Goal: Navigation & Orientation: Find specific page/section

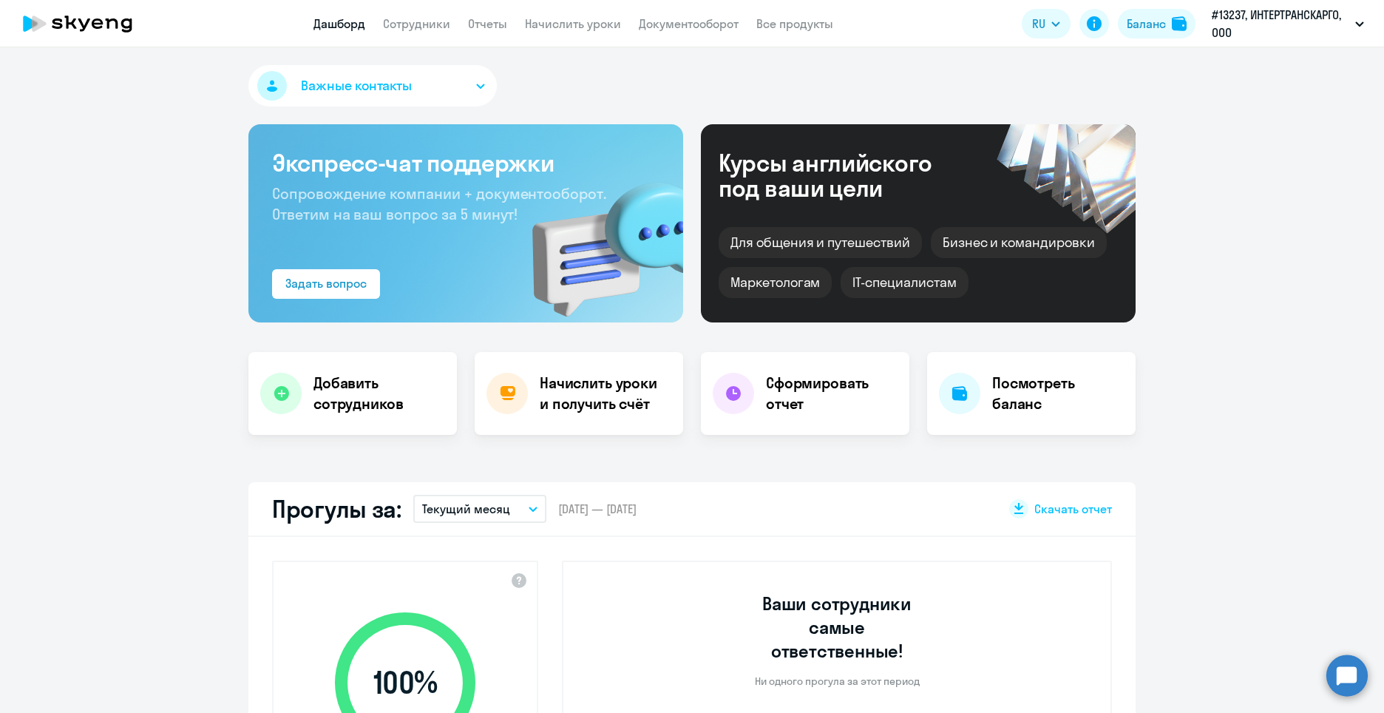
select select "30"
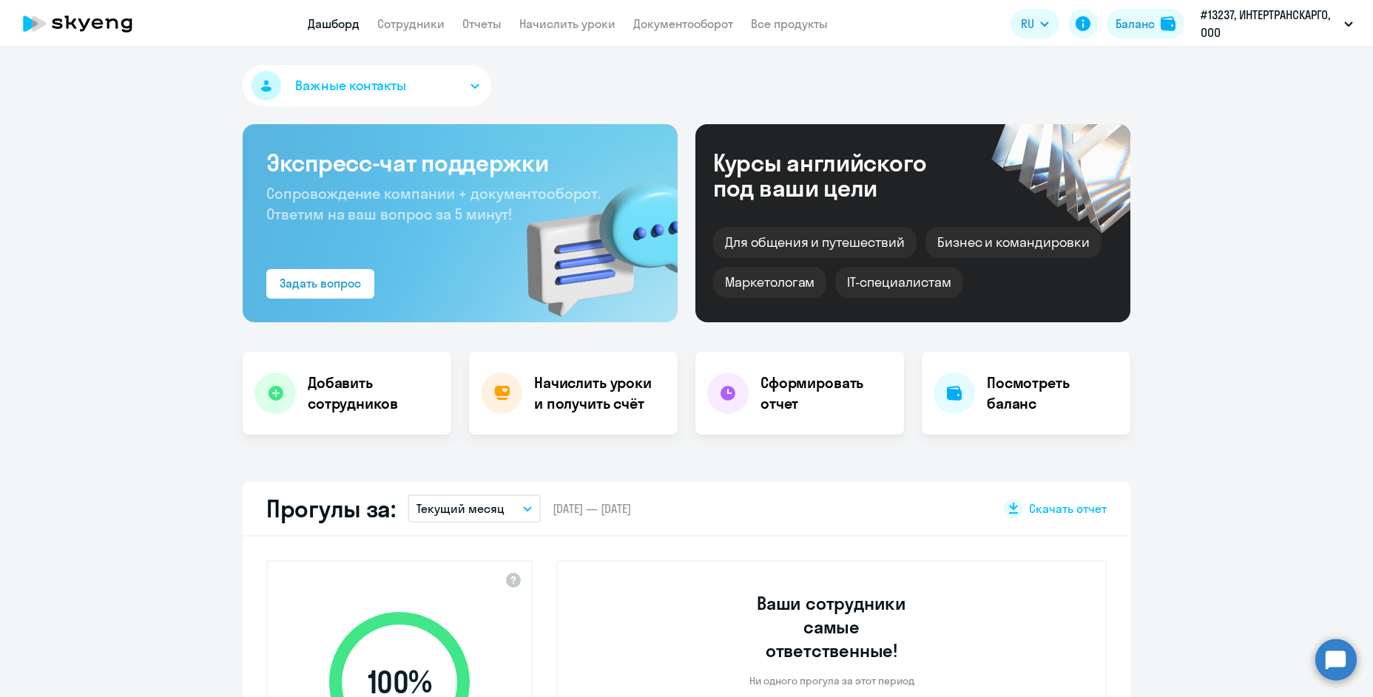
select select "30"
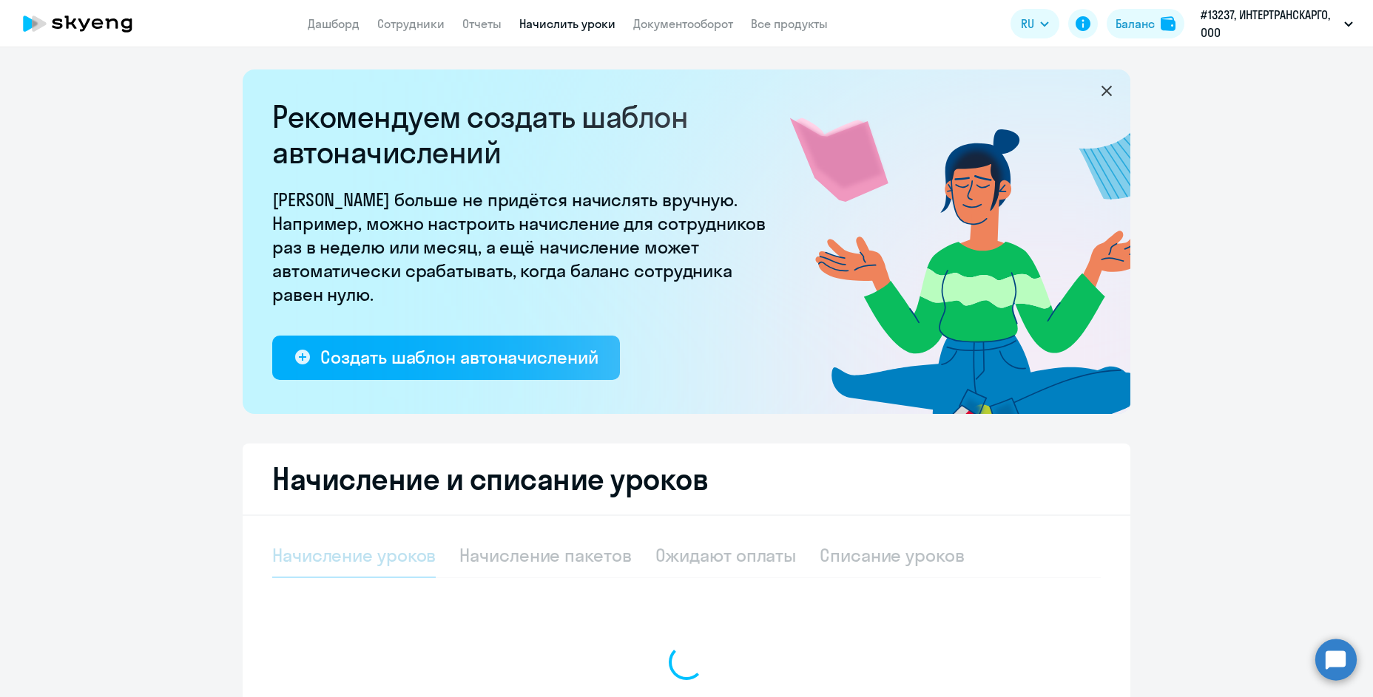
select select "10"
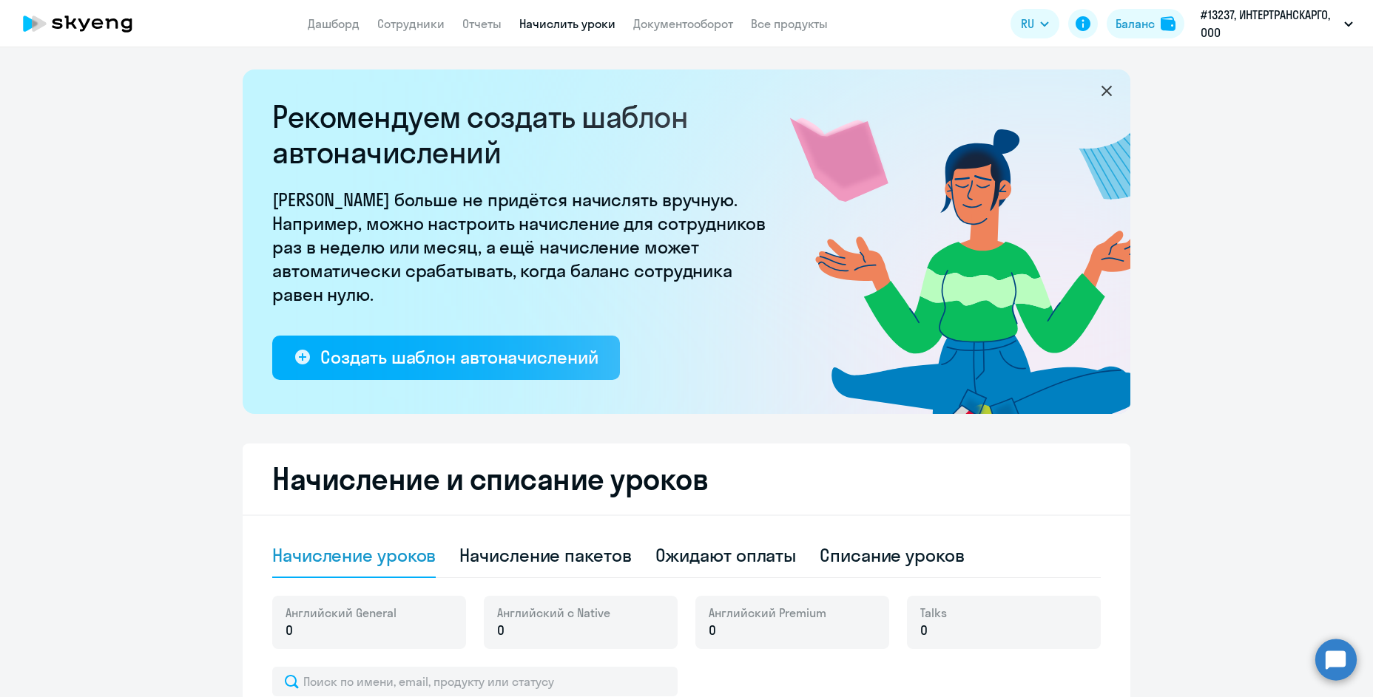
click at [196, 78] on ng-component "Рекомендуем создать шаблон автоначислений Уроки больше не придётся начислять вр…" at bounding box center [686, 536] width 1373 height 933
click at [180, 194] on ng-component "Рекомендуем создать шаблон автоначислений Уроки больше не придётся начислять вр…" at bounding box center [686, 536] width 1373 height 933
click at [385, 18] on link "Сотрудники" at bounding box center [410, 23] width 67 height 15
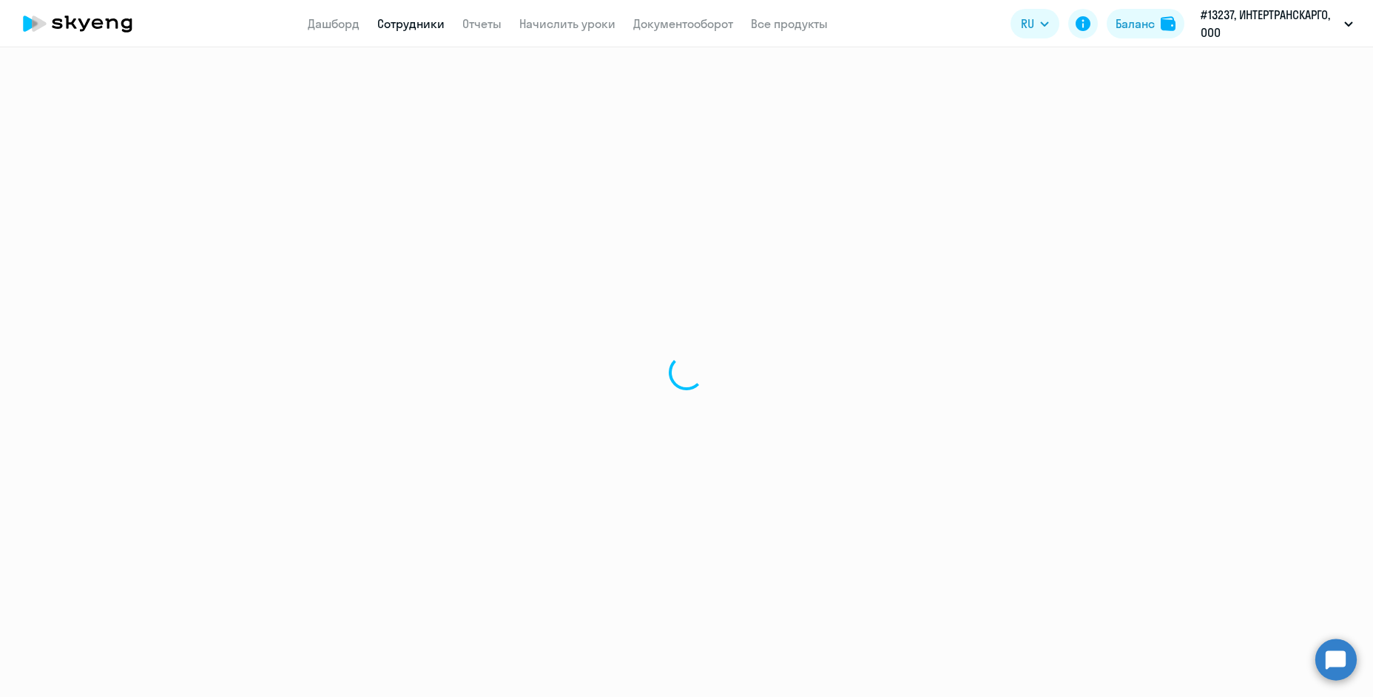
select select "30"
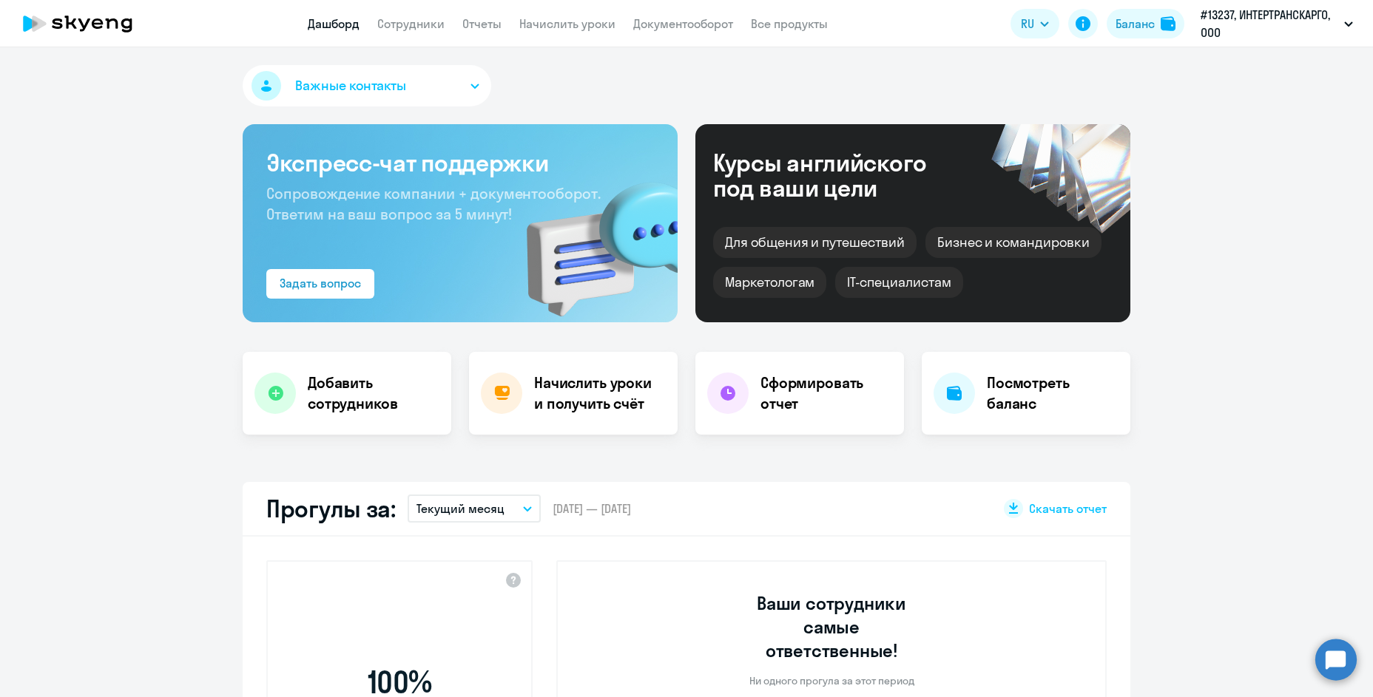
select select "30"
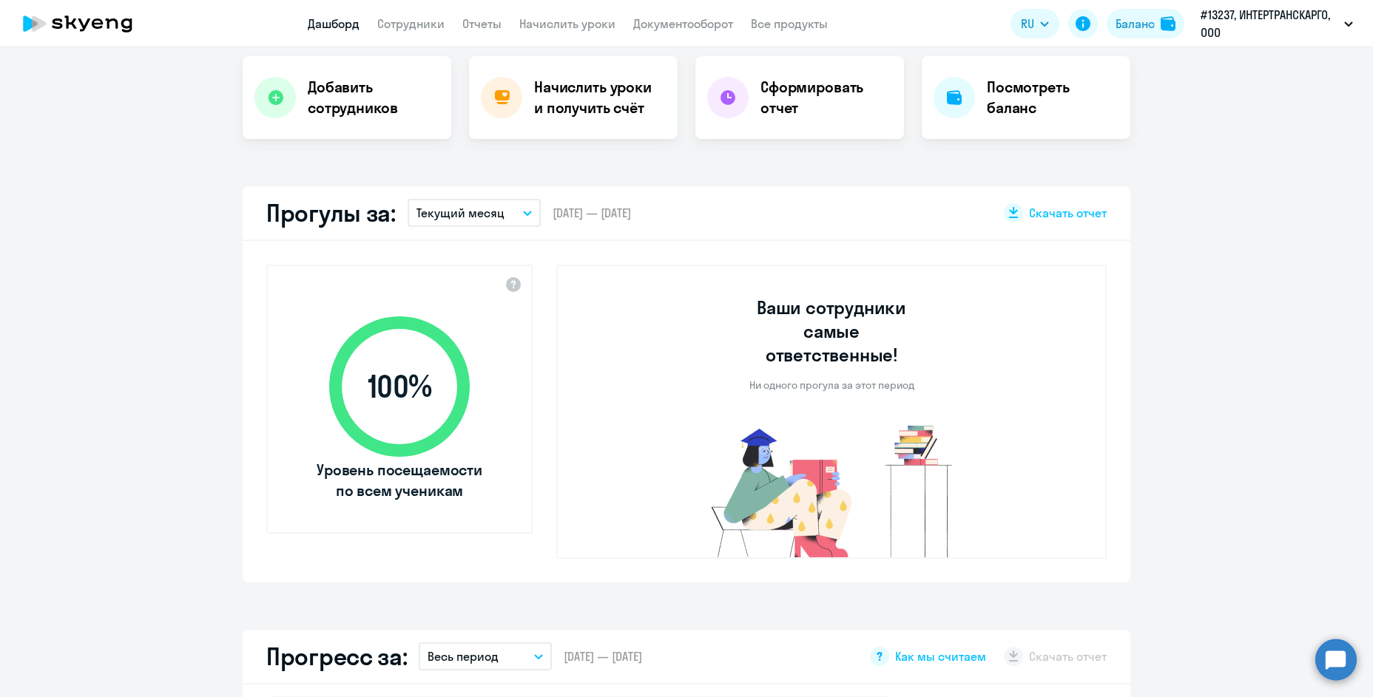
select select "30"
